Goal: Task Accomplishment & Management: Complete application form

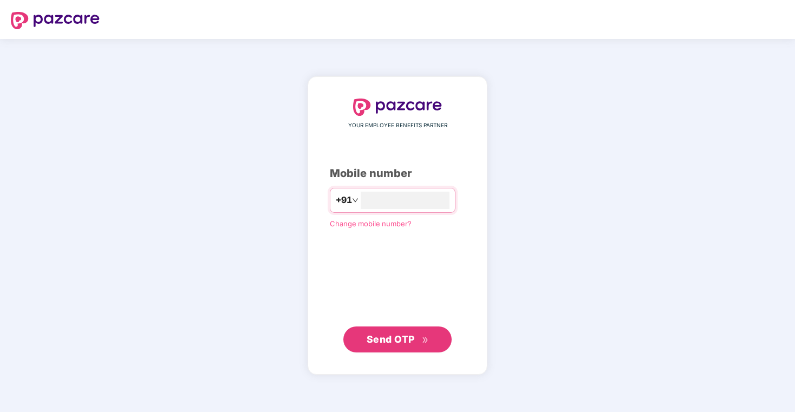
type input "**********"
click at [425, 343] on span "Send OTP" at bounding box center [398, 338] width 62 height 15
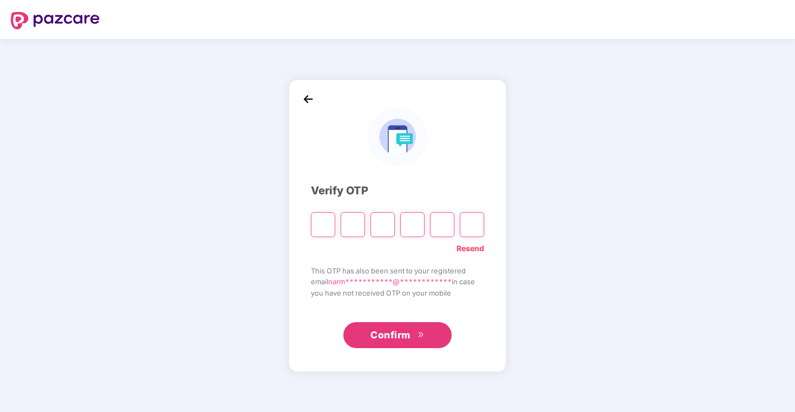
type input "*"
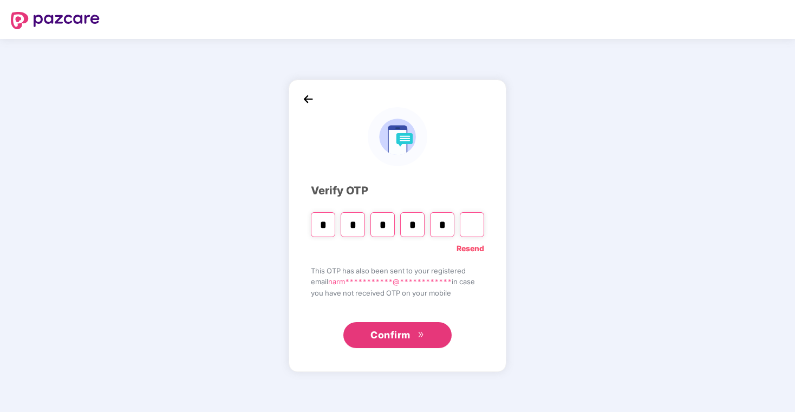
type input "*"
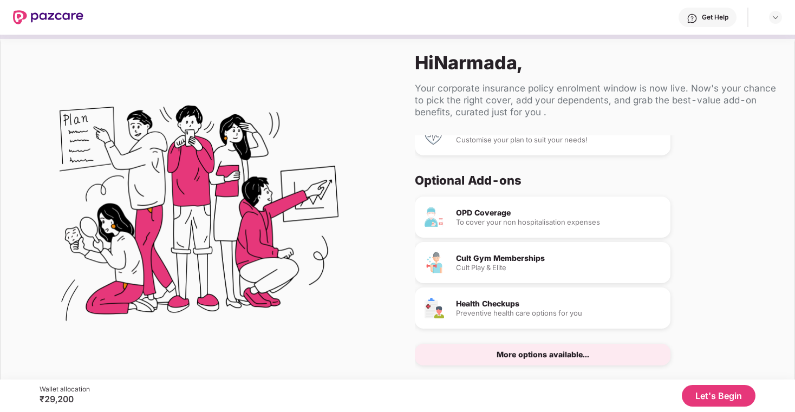
scroll to position [20, 0]
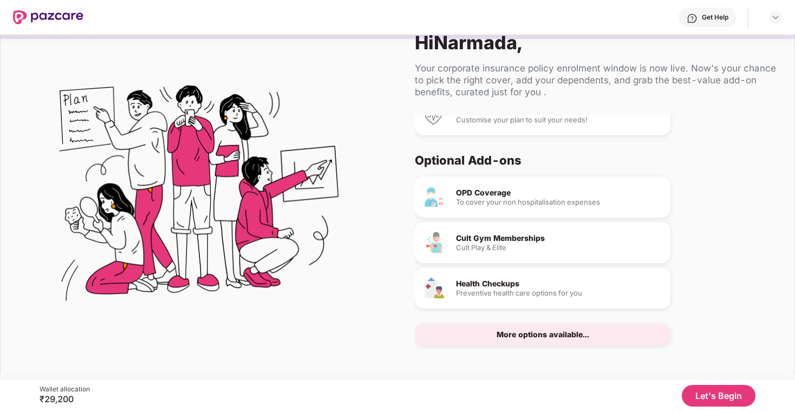
click at [494, 240] on div "Cult Gym Memberships" at bounding box center [559, 238] width 206 height 8
click at [520, 336] on div "More options available..." at bounding box center [543, 335] width 93 height 8
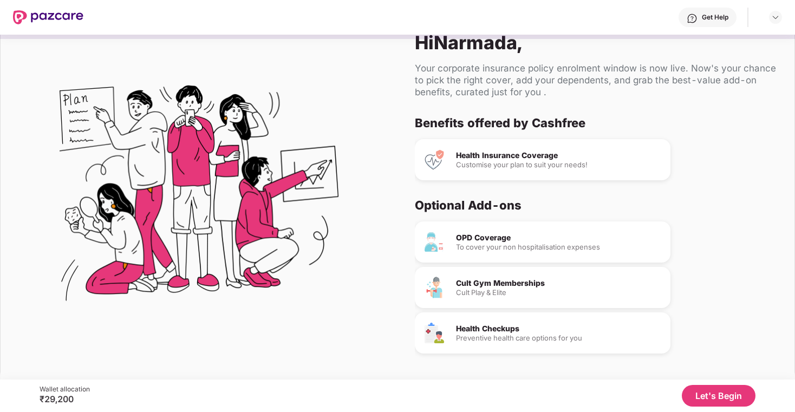
click at [64, 18] on img at bounding box center [48, 17] width 70 height 14
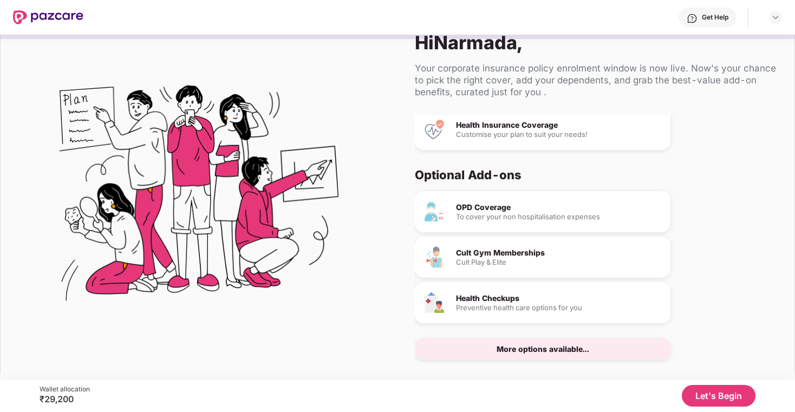
scroll to position [45, 0]
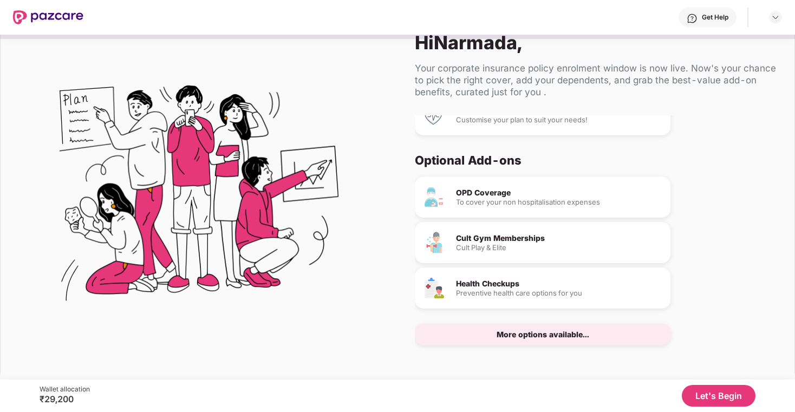
click at [727, 399] on button "Let's Begin" at bounding box center [719, 396] width 74 height 22
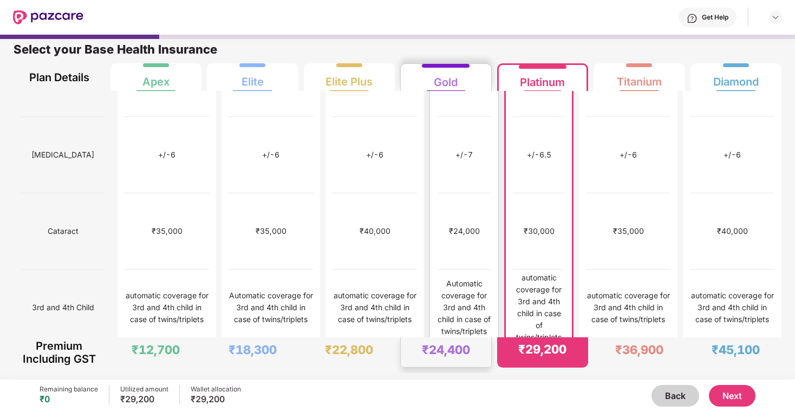
scroll to position [0, 0]
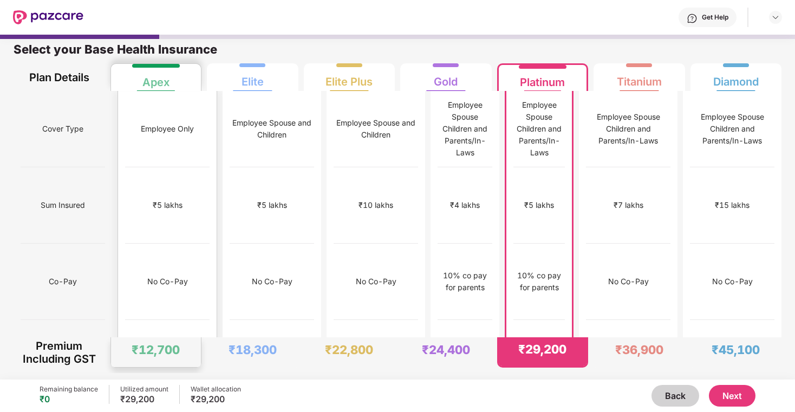
click at [174, 244] on div "No Co-Pay" at bounding box center [167, 282] width 84 height 76
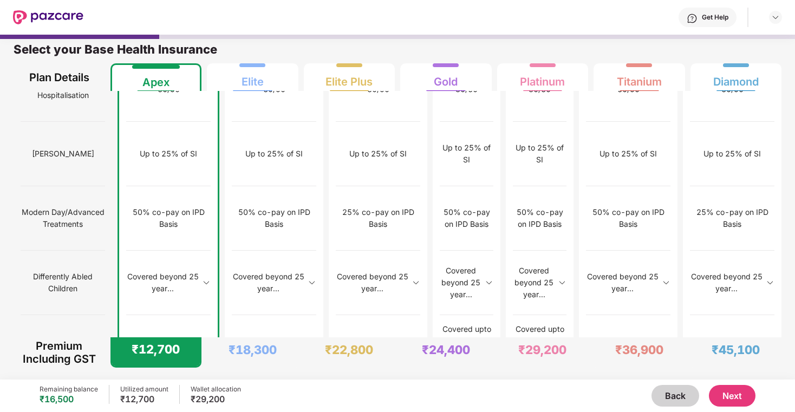
scroll to position [1067, 0]
click at [732, 391] on button "Next" at bounding box center [732, 396] width 47 height 22
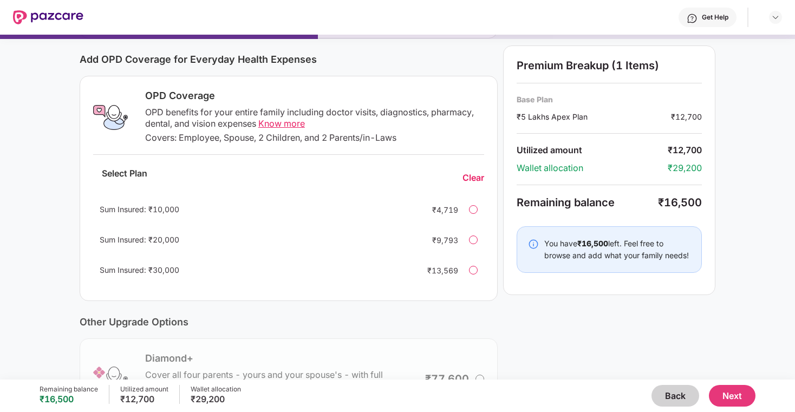
scroll to position [264, 0]
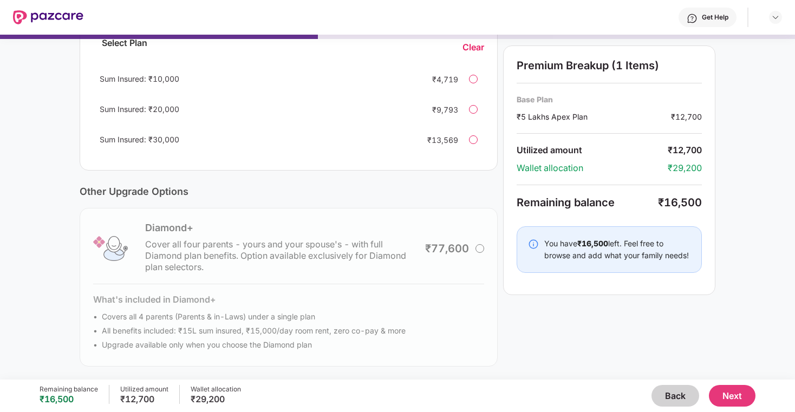
click at [425, 259] on div "Diamond+ Cover all four parents - yours and your spouse's - with full Diamond p…" at bounding box center [289, 287] width 418 height 159
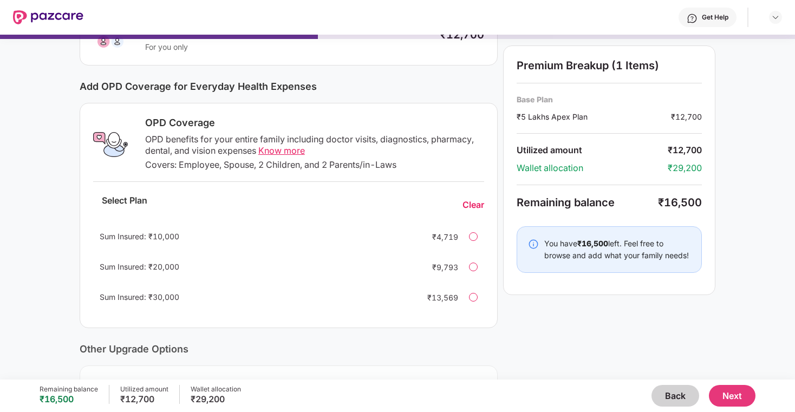
scroll to position [0, 0]
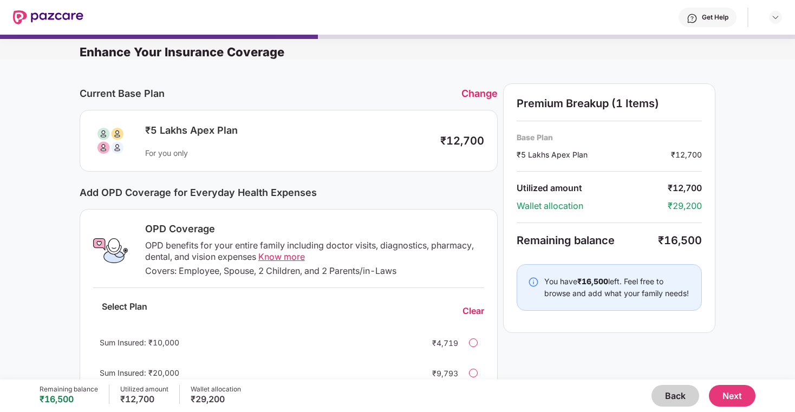
click at [67, 12] on img at bounding box center [48, 17] width 70 height 14
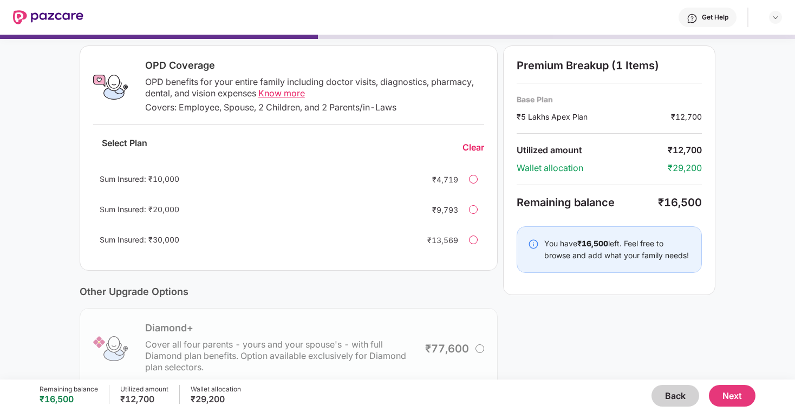
scroll to position [264, 0]
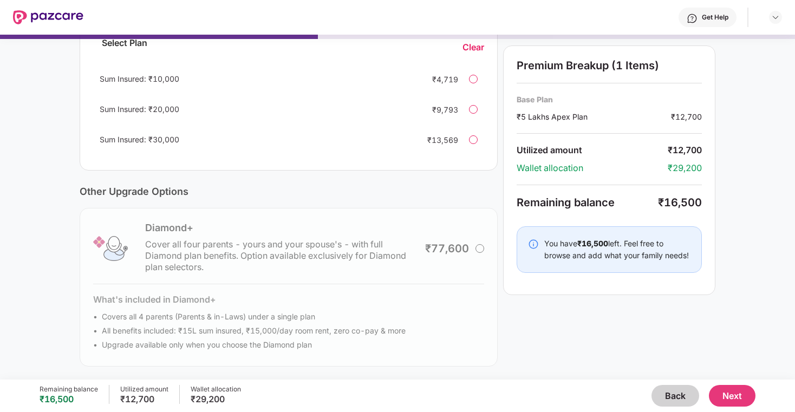
click at [746, 396] on button "Next" at bounding box center [732, 396] width 47 height 22
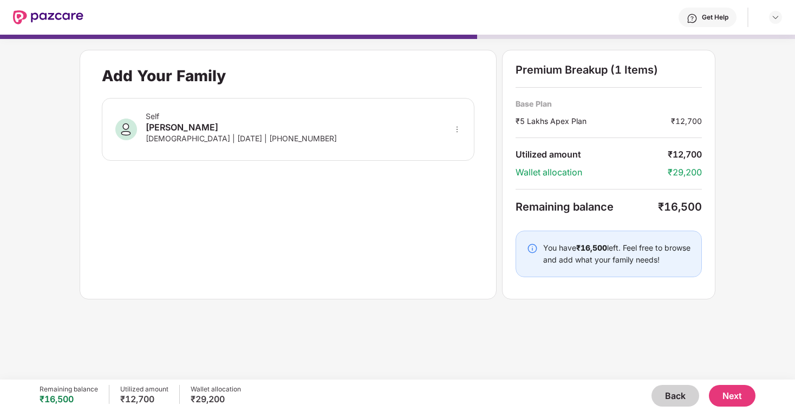
click at [68, 16] on img at bounding box center [48, 17] width 70 height 14
click at [775, 15] on img at bounding box center [775, 17] width 9 height 9
click at [775, 19] on img at bounding box center [775, 17] width 9 height 9
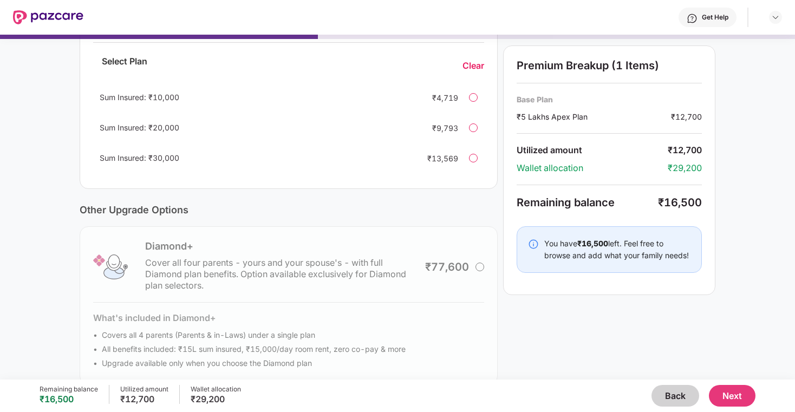
scroll to position [264, 0]
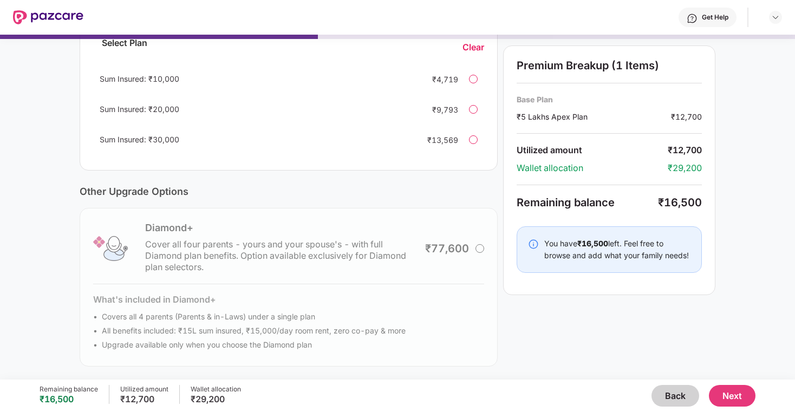
click at [734, 403] on button "Next" at bounding box center [732, 396] width 47 height 22
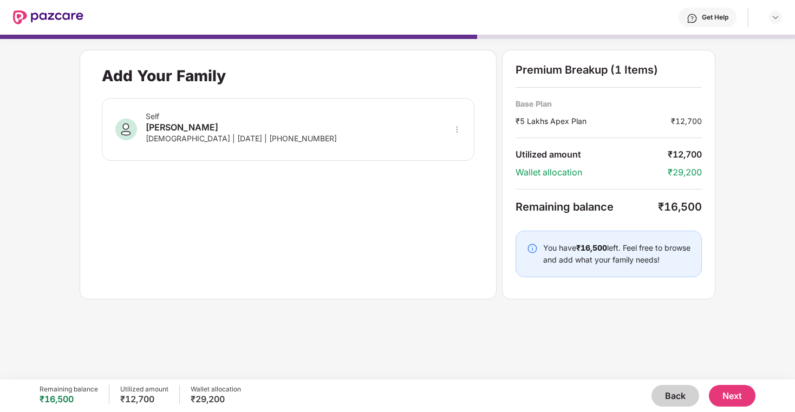
click at [387, 121] on div "Self [PERSON_NAME] [DEMOGRAPHIC_DATA] | [DATE] | [PHONE_NUMBER]" at bounding box center [288, 129] width 373 height 63
click at [458, 129] on icon "more" at bounding box center [457, 130] width 8 height 8
click at [442, 147] on img at bounding box center [443, 145] width 9 height 9
select select "******"
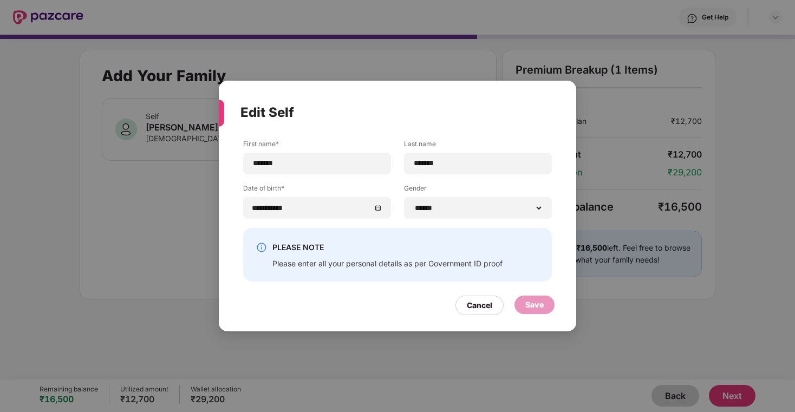
click at [543, 303] on div "Save" at bounding box center [534, 305] width 18 height 12
click at [487, 305] on div "Cancel" at bounding box center [479, 305] width 25 height 12
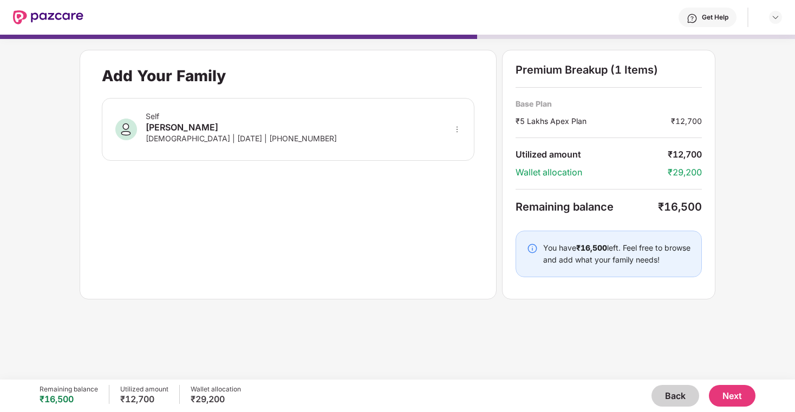
click at [732, 388] on button "Next" at bounding box center [732, 396] width 47 height 22
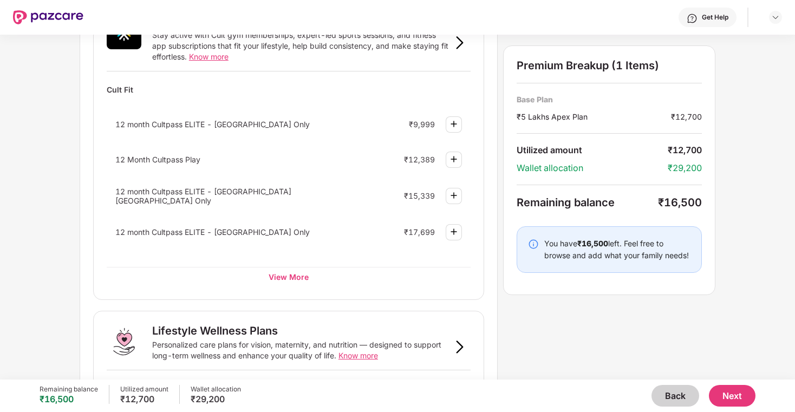
scroll to position [442, 0]
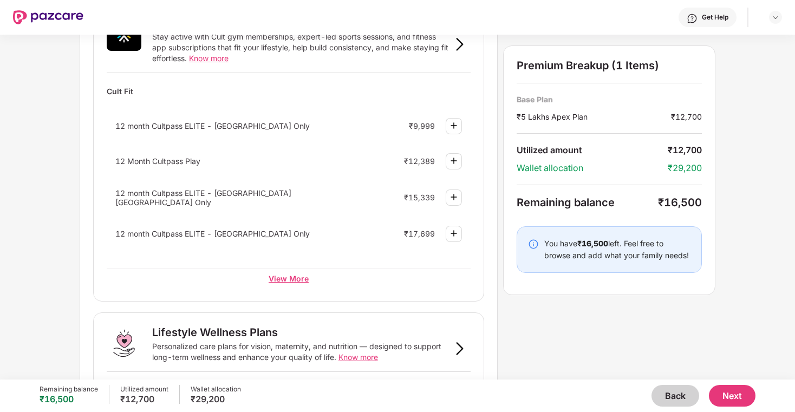
click at [286, 271] on div "View More" at bounding box center [289, 278] width 364 height 19
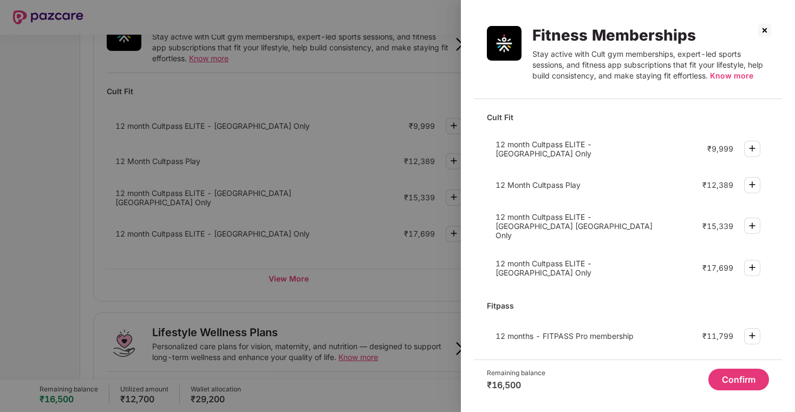
scroll to position [1, 0]
click at [765, 33] on img at bounding box center [764, 30] width 17 height 17
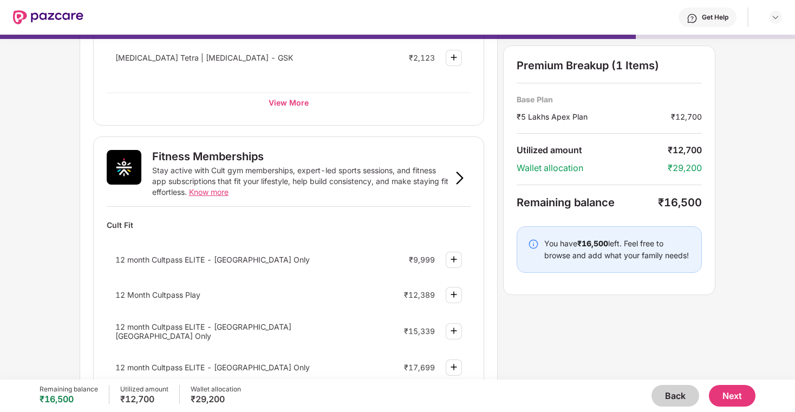
scroll to position [329, 0]
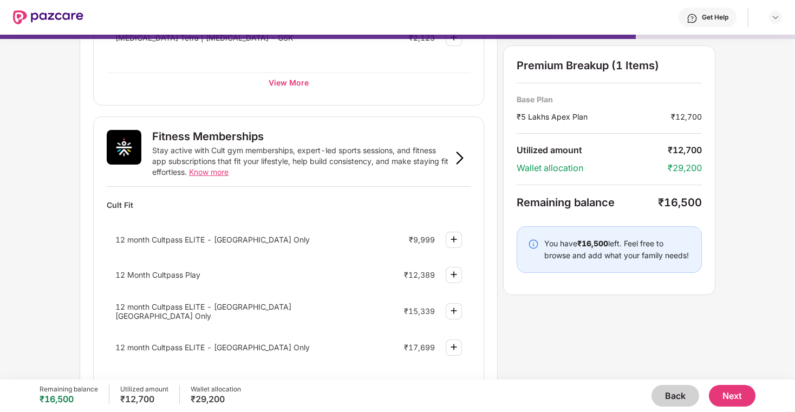
click at [455, 243] on img at bounding box center [453, 239] width 13 height 13
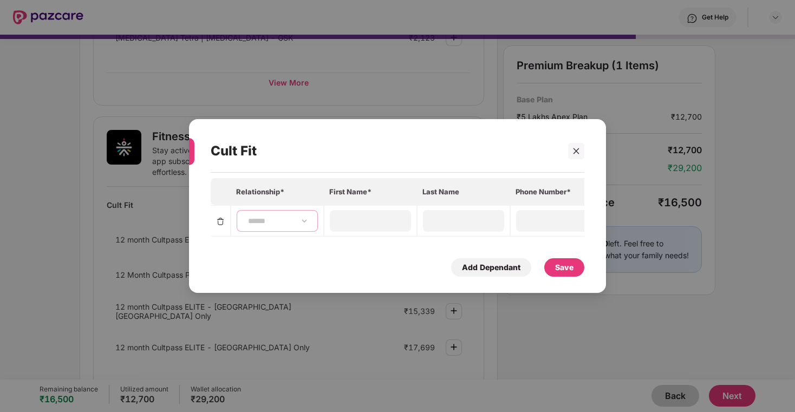
click at [259, 219] on select "**********" at bounding box center [277, 221] width 63 height 9
select select "****"
type input "*******"
type input "**********"
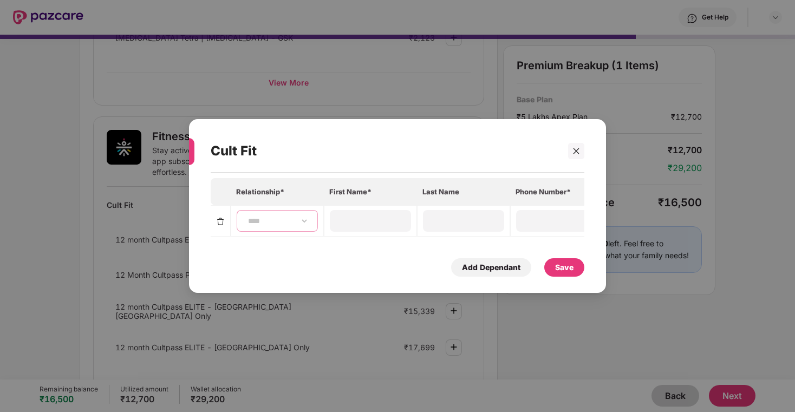
type input "**********"
click at [558, 265] on div "Save" at bounding box center [564, 268] width 18 height 12
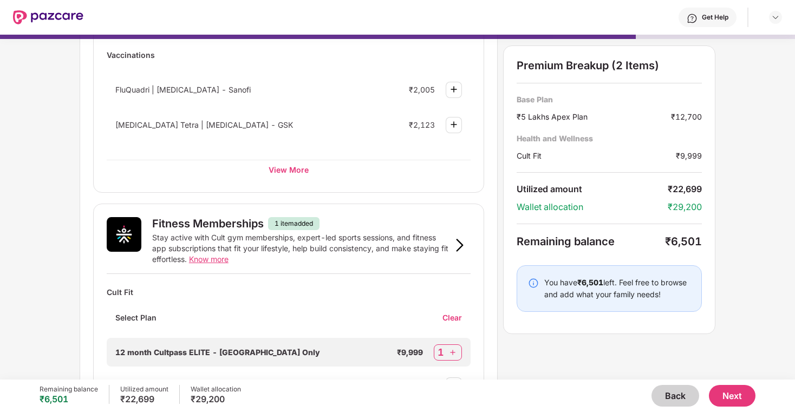
scroll to position [0, 0]
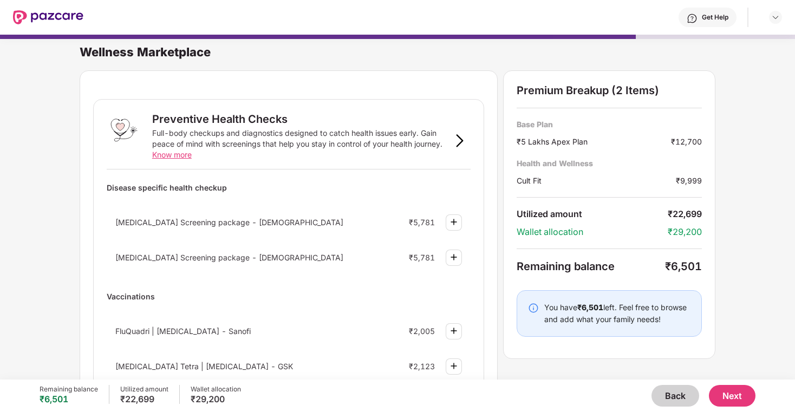
click at [172, 52] on div "Wellness Marketplace" at bounding box center [437, 51] width 715 height 15
click at [71, 19] on img at bounding box center [48, 17] width 70 height 14
click at [72, 14] on img at bounding box center [48, 17] width 70 height 14
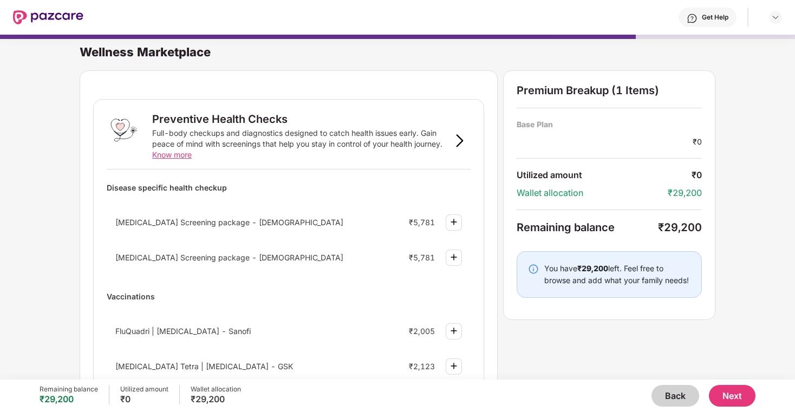
click at [730, 395] on button "Next" at bounding box center [732, 396] width 47 height 22
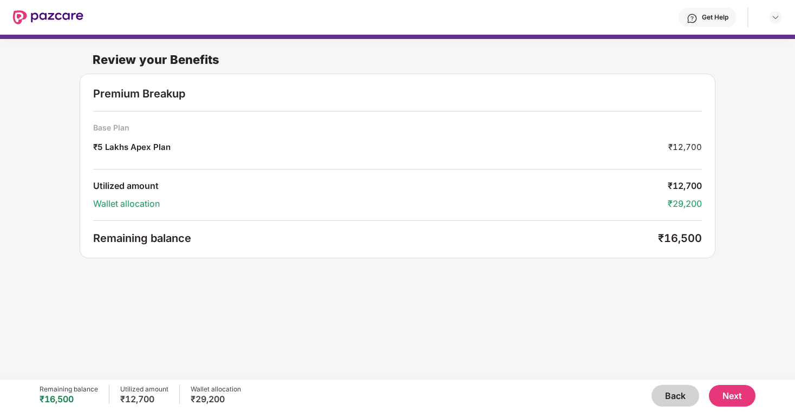
click at [676, 394] on button "Back" at bounding box center [675, 396] width 48 height 22
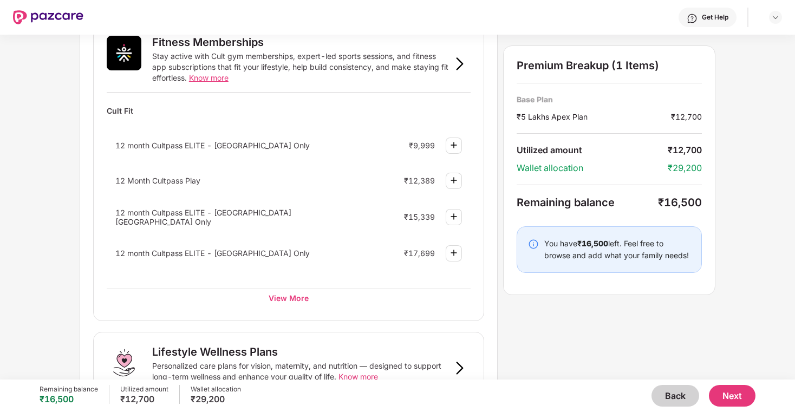
scroll to position [441, 0]
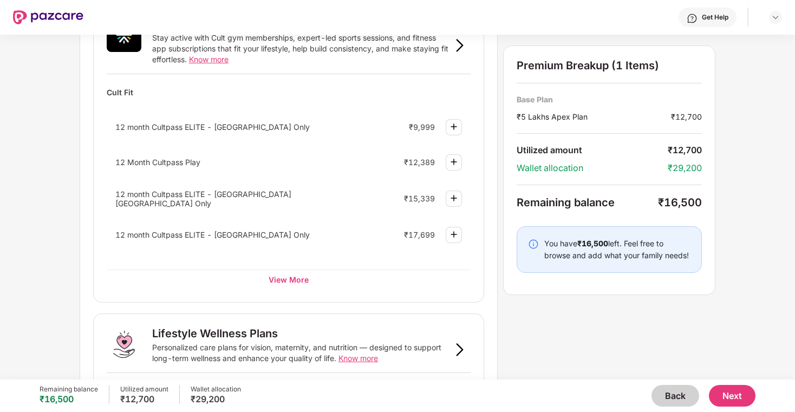
click at [674, 400] on button "Back" at bounding box center [675, 396] width 48 height 22
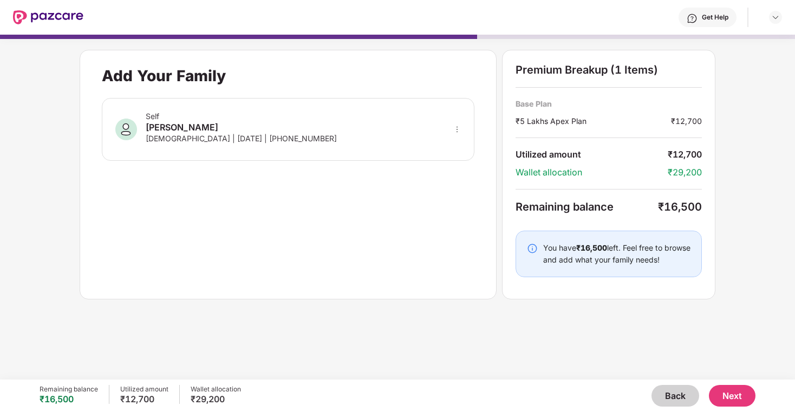
scroll to position [0, 0]
click at [674, 400] on button "Back" at bounding box center [675, 396] width 48 height 22
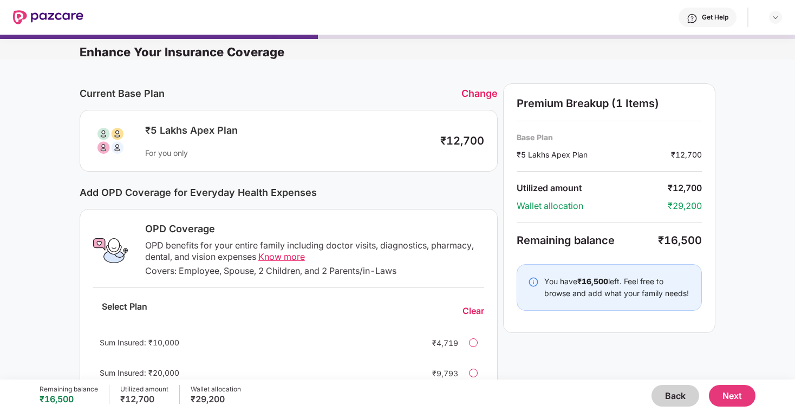
click at [671, 398] on button "Back" at bounding box center [675, 396] width 48 height 22
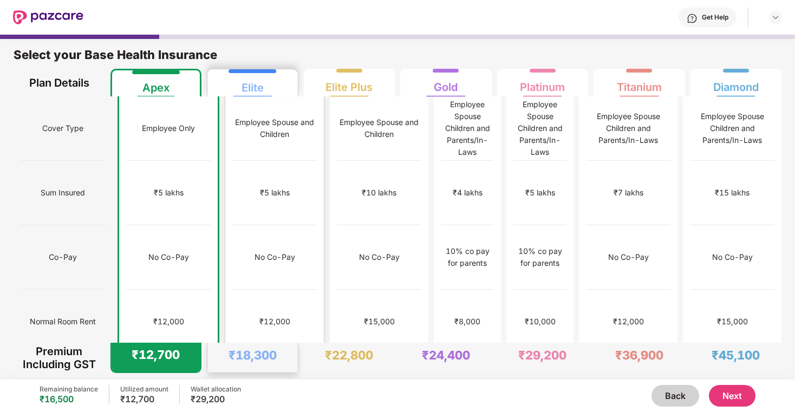
click at [259, 75] on div "Elite" at bounding box center [253, 84] width 22 height 22
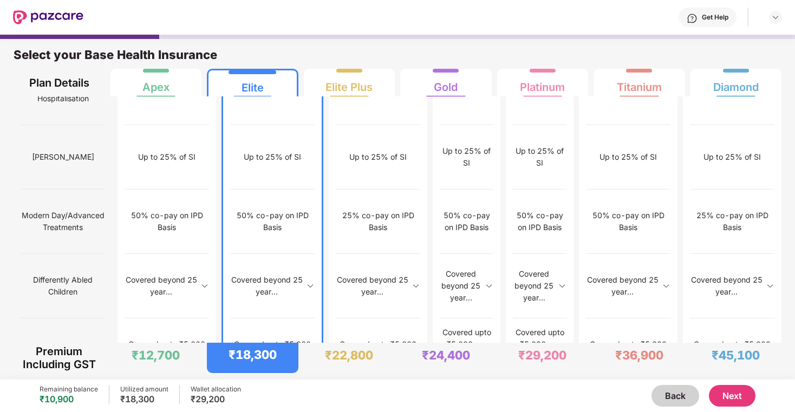
scroll to position [5, 0]
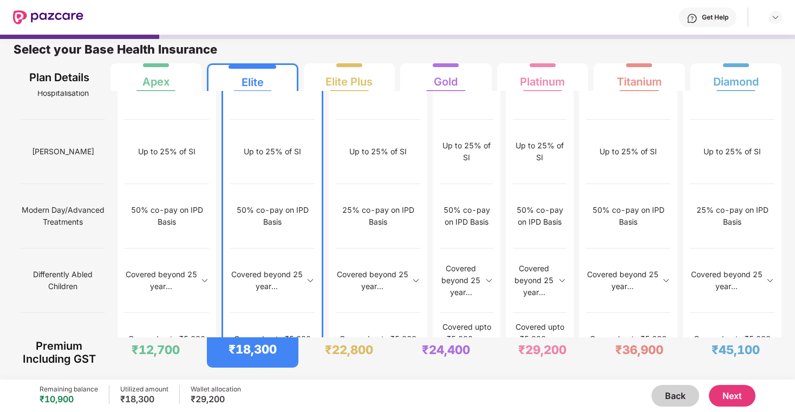
click at [736, 396] on button "Next" at bounding box center [732, 396] width 47 height 22
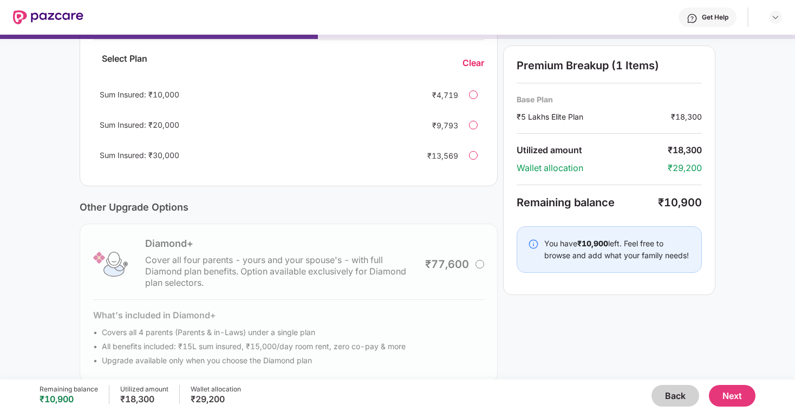
scroll to position [0, 0]
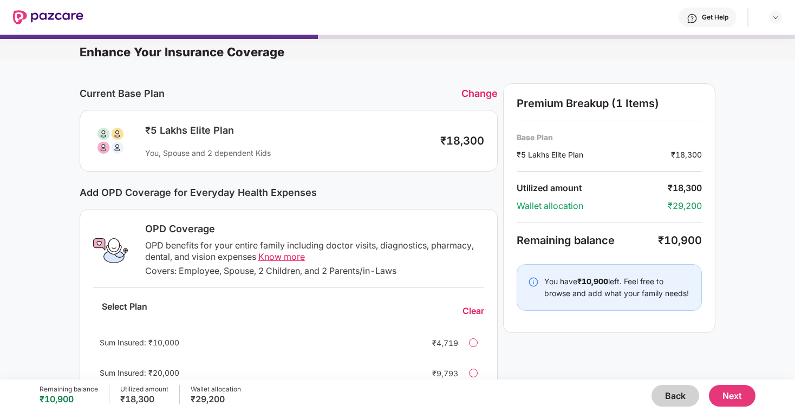
click at [741, 388] on button "Next" at bounding box center [732, 396] width 47 height 22
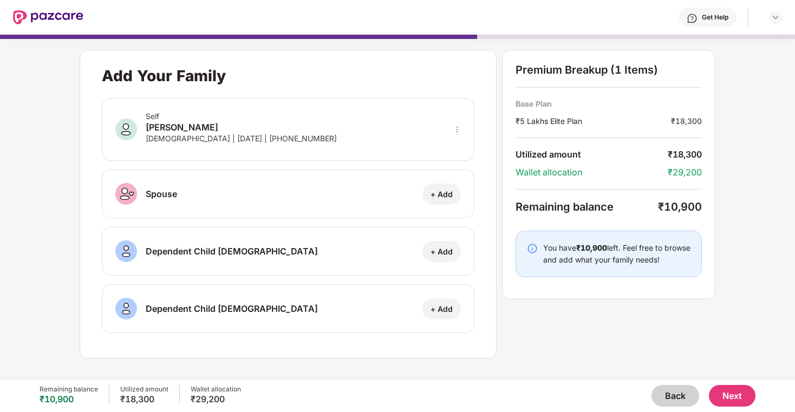
click at [413, 123] on div "Self [PERSON_NAME] [DEMOGRAPHIC_DATA] | [DATE] | [PHONE_NUMBER]" at bounding box center [288, 129] width 373 height 63
click at [455, 129] on icon "more" at bounding box center [457, 130] width 8 height 8
click at [214, 112] on div "Self" at bounding box center [241, 116] width 191 height 9
click at [739, 400] on button "Next" at bounding box center [732, 396] width 47 height 22
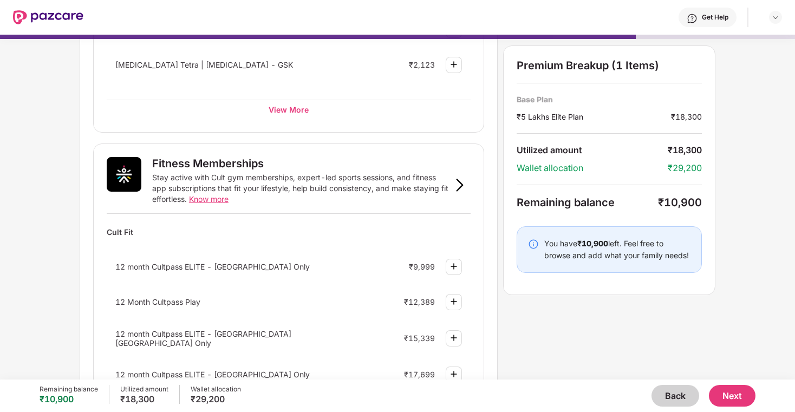
scroll to position [310, 0]
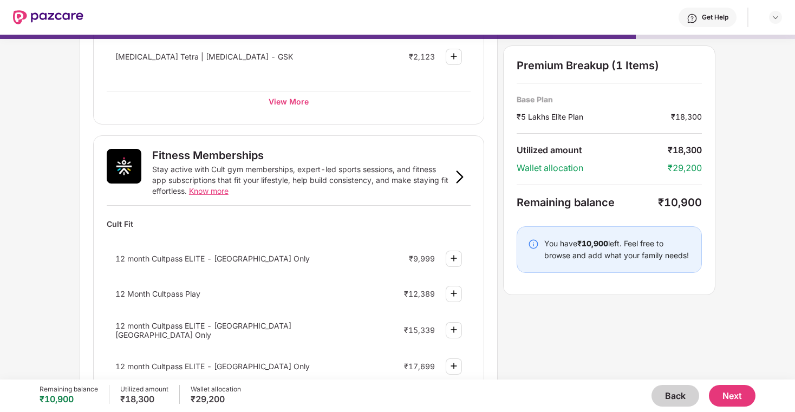
click at [452, 265] on div at bounding box center [454, 259] width 16 height 16
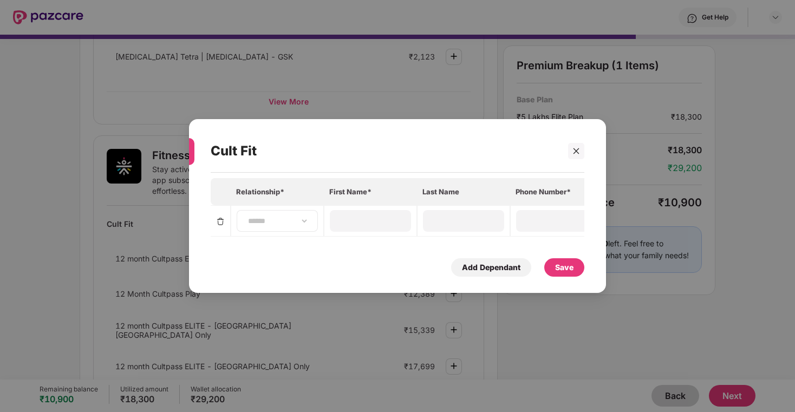
click at [294, 214] on div "**********" at bounding box center [277, 221] width 81 height 22
click at [295, 227] on div "**********" at bounding box center [277, 221] width 81 height 22
click at [303, 217] on select "**********" at bounding box center [277, 221] width 63 height 9
select select "****"
type input "*******"
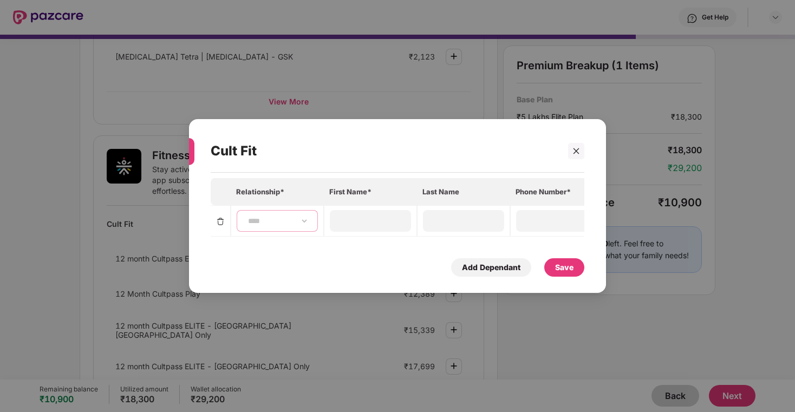
type input "*******"
type input "**********"
click at [557, 267] on div "Save" at bounding box center [564, 268] width 18 height 12
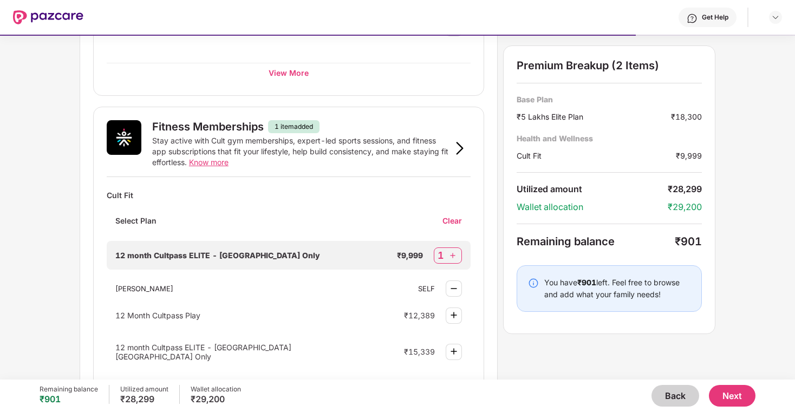
scroll to position [342, 0]
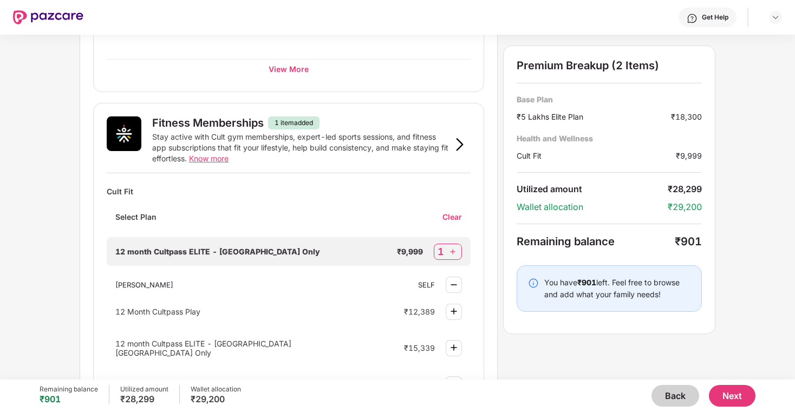
click at [743, 394] on button "Next" at bounding box center [732, 396] width 47 height 22
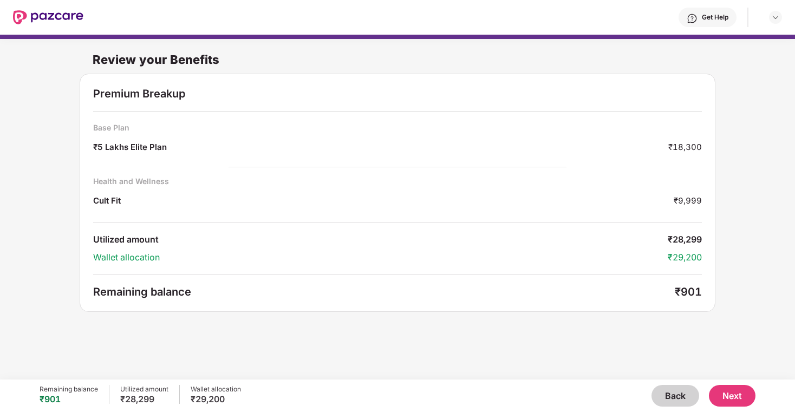
click at [740, 394] on button "Next" at bounding box center [732, 396] width 47 height 22
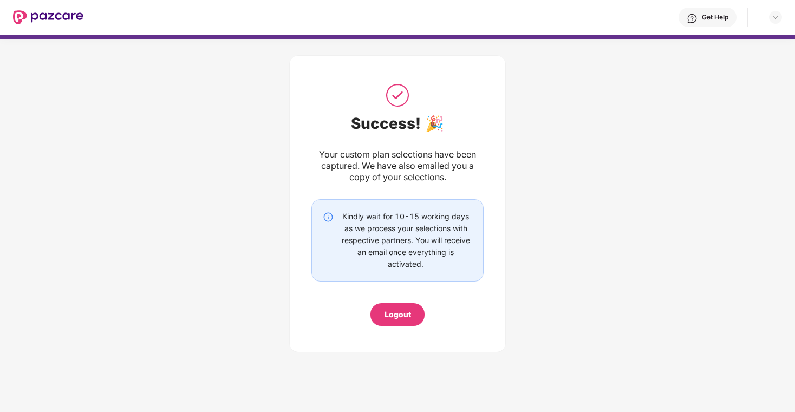
click at [54, 17] on img at bounding box center [48, 17] width 70 height 14
click at [76, 17] on img at bounding box center [48, 17] width 70 height 14
click at [438, 132] on div "Success! 🎉" at bounding box center [397, 123] width 172 height 18
click at [775, 24] on div "Get Help" at bounding box center [432, 17] width 699 height 35
click at [775, 15] on img at bounding box center [775, 17] width 9 height 9
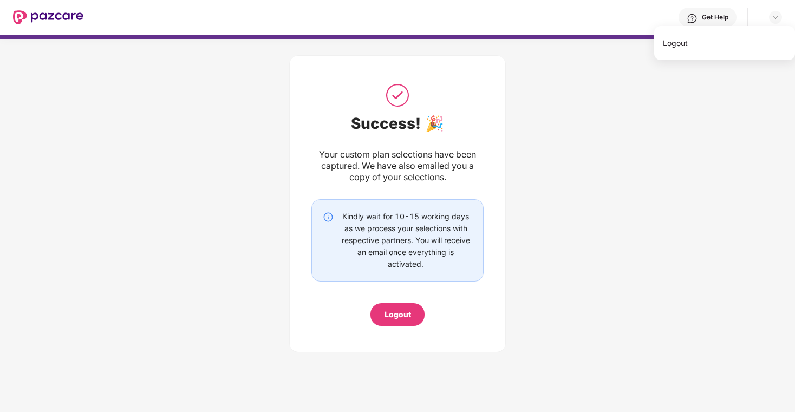
click at [384, 97] on img at bounding box center [397, 95] width 27 height 27
click at [50, 15] on img at bounding box center [48, 17] width 70 height 14
click at [773, 13] on img at bounding box center [775, 17] width 9 height 9
click at [329, 246] on div "Kindly wait for 10-15 working days as we process your selections with respectiv…" at bounding box center [397, 241] width 149 height 60
click at [54, 16] on img at bounding box center [48, 17] width 70 height 14
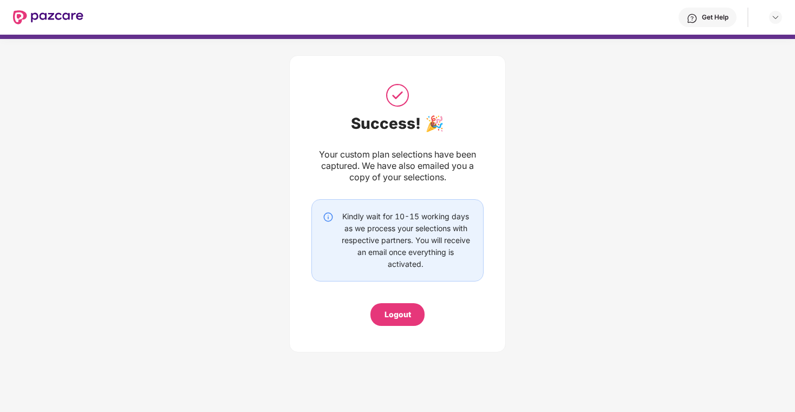
click at [399, 322] on div "Logout" at bounding box center [397, 314] width 54 height 23
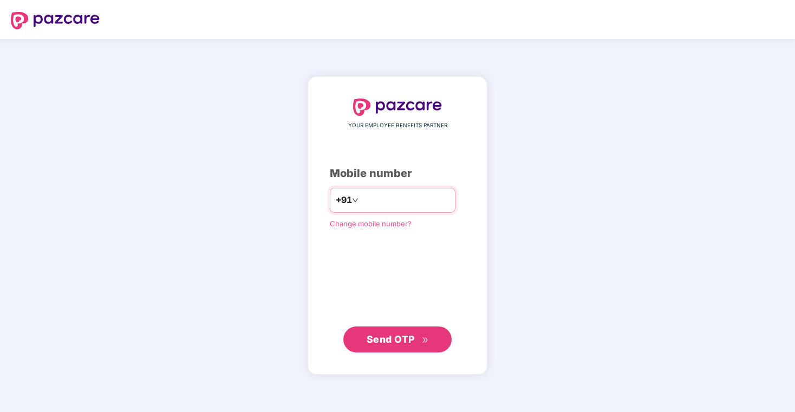
click at [412, 198] on input "number" at bounding box center [405, 200] width 89 height 17
click at [550, 131] on div "YOUR EMPLOYEE BENEFITS PARTNER Mobile number +91 Change mobile number? Send OTP" at bounding box center [397, 225] width 795 height 373
